Goal: Task Accomplishment & Management: Use online tool/utility

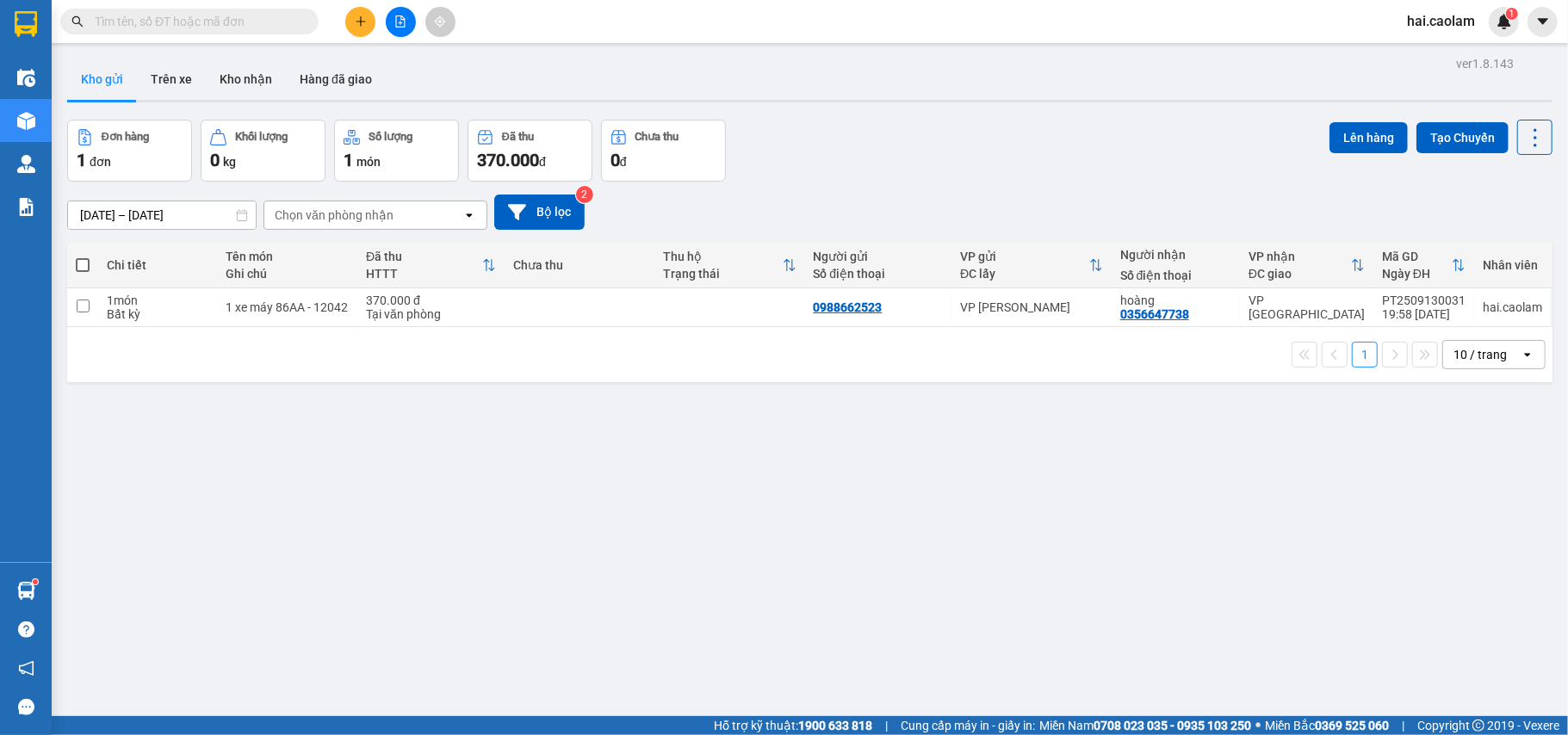
click at [186, 9] on span at bounding box center [190, 21] width 259 height 26
click at [186, 18] on input "text" at bounding box center [196, 21] width 203 height 19
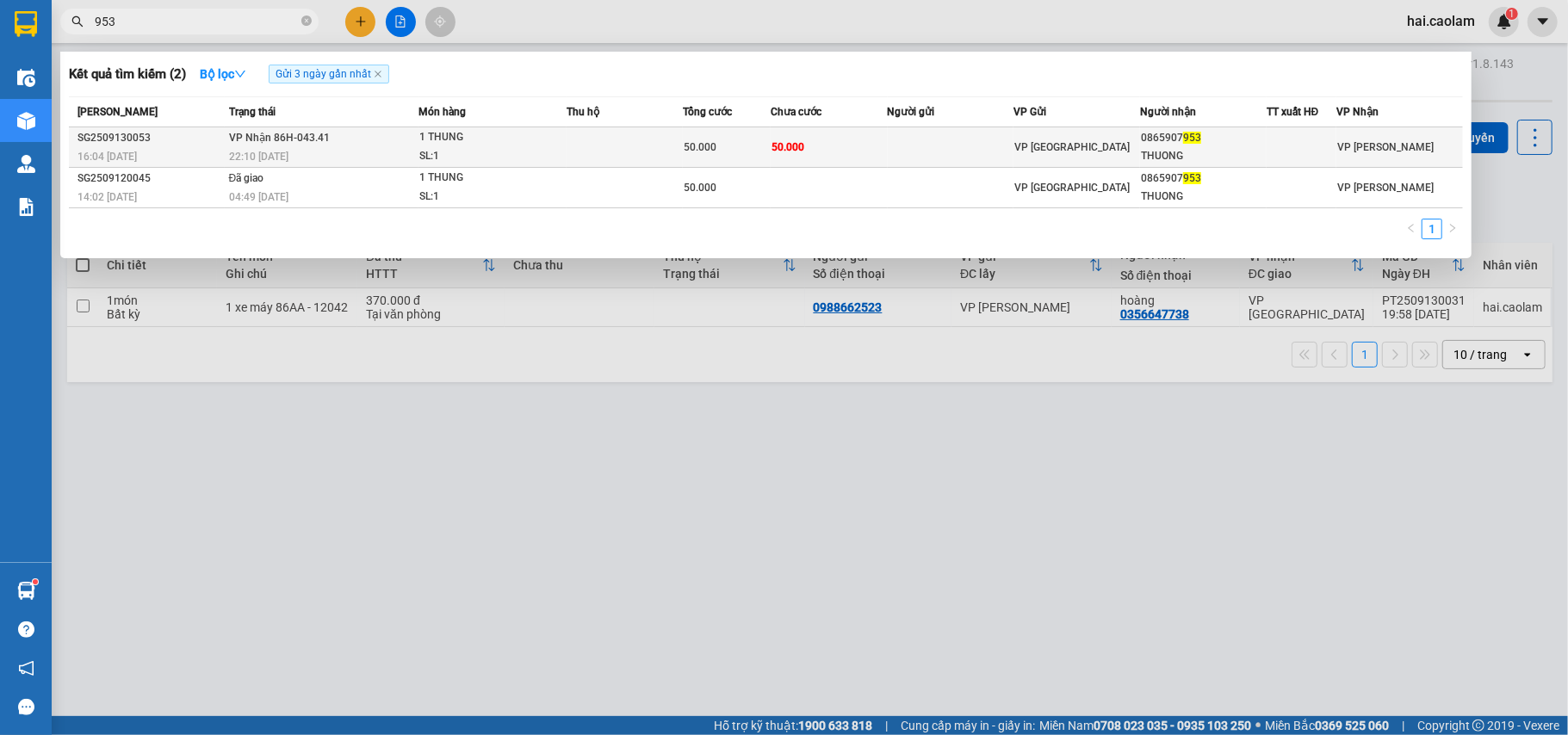
type input "953"
click at [728, 152] on div "50.000" at bounding box center [726, 146] width 87 height 19
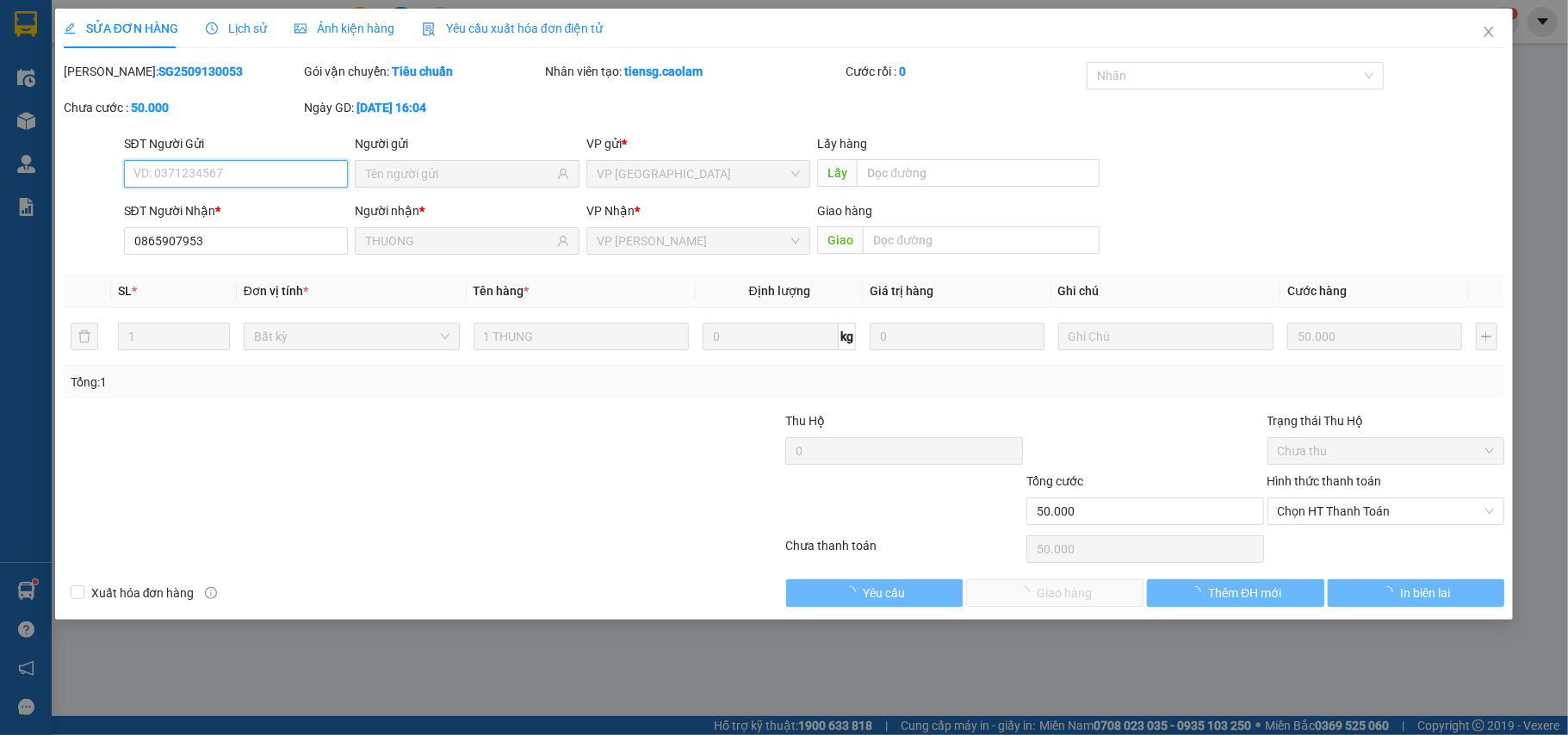
type input "0865907953"
type input "THUONG"
type input "50.000"
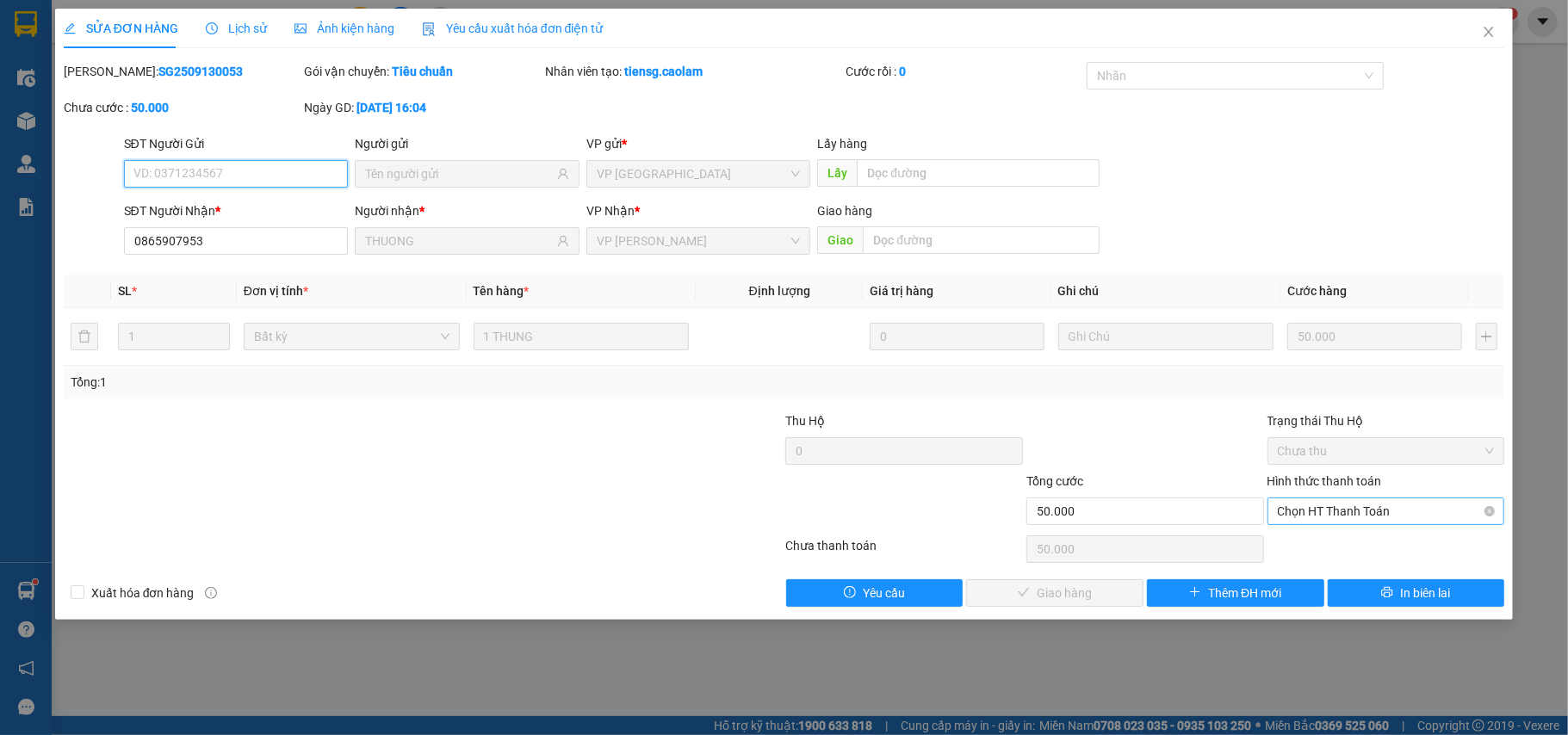
click at [1384, 517] on span "Chọn HT Thanh Toán" at bounding box center [1385, 511] width 217 height 26
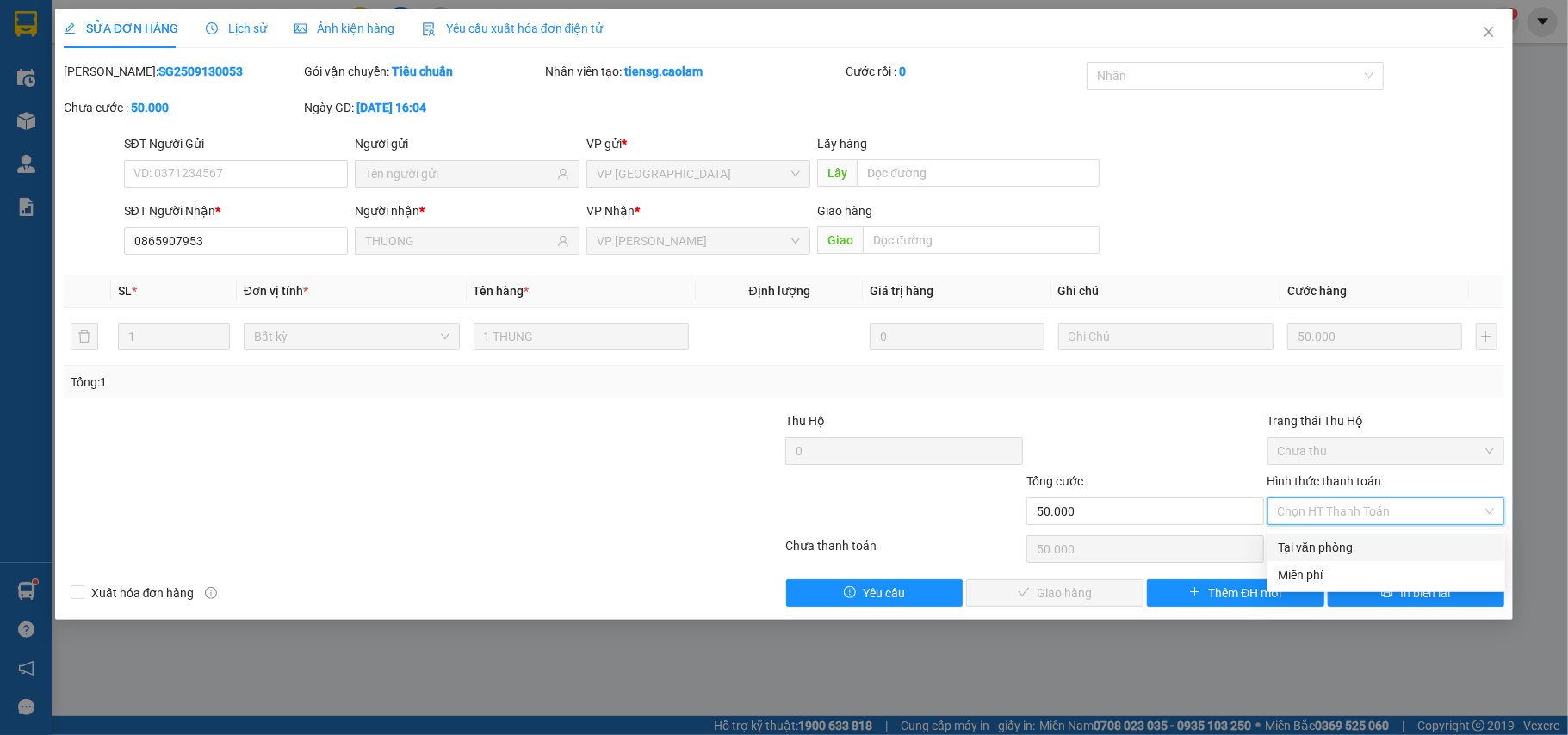
click at [1365, 541] on div "Tại văn phòng" at bounding box center [1385, 547] width 217 height 19
type input "0"
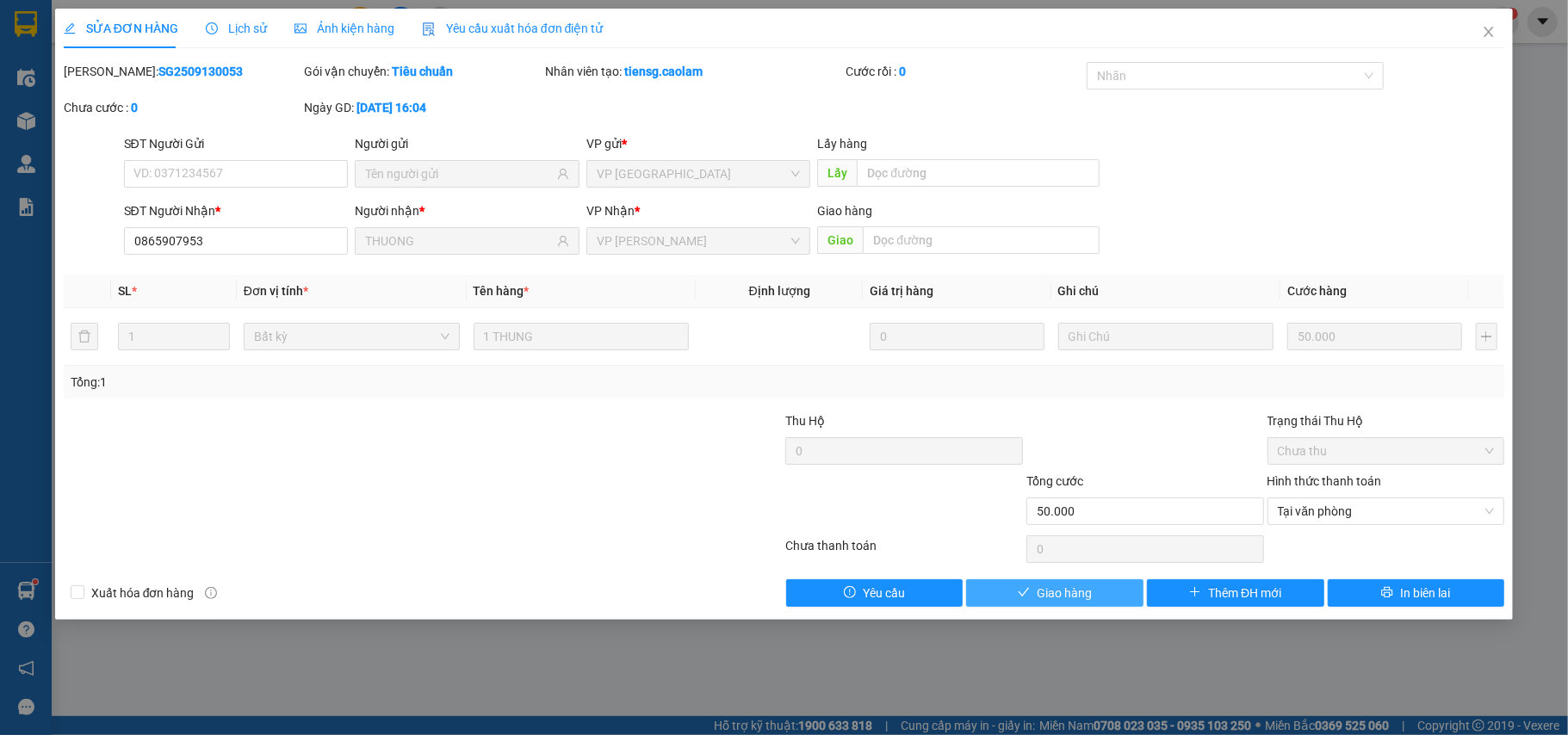
drag, startPoint x: 1079, startPoint y: 617, endPoint x: 1090, endPoint y: 604, distance: 17.0
click at [1085, 610] on div "SỬA ĐƠN HÀNG Lịch sử Ảnh kiện hàng Yêu cầu xuất hóa đơn điện tử Total Paid Fee …" at bounding box center [784, 314] width 1458 height 611
click at [1093, 594] on button "Giao hàng" at bounding box center [1054, 593] width 177 height 28
